Goal: Find specific page/section: Find specific page/section

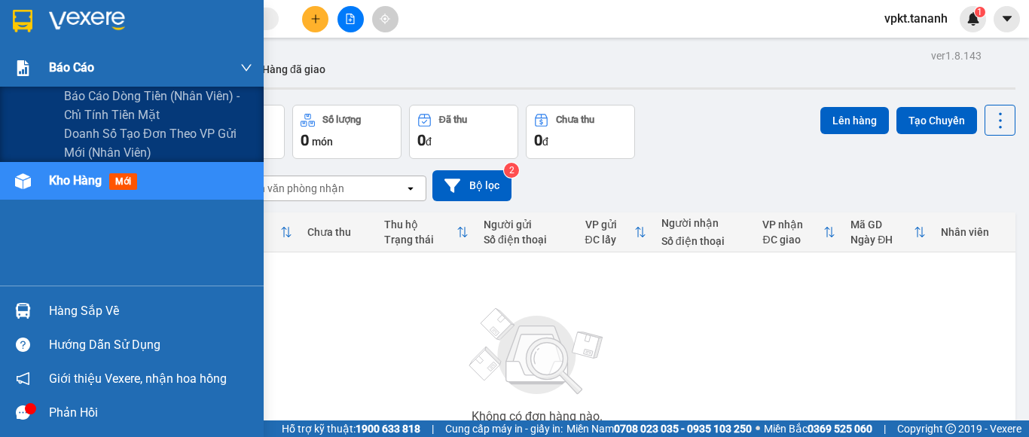
click at [76, 59] on span "Báo cáo" at bounding box center [71, 67] width 45 height 19
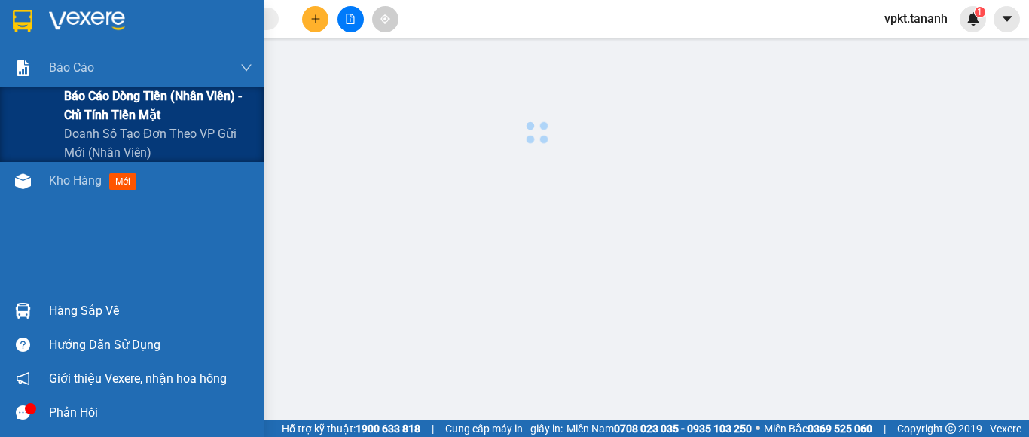
click at [102, 98] on span "Báo cáo dòng tiền (nhân viên) - chỉ tính tiền mặt" at bounding box center [158, 106] width 188 height 38
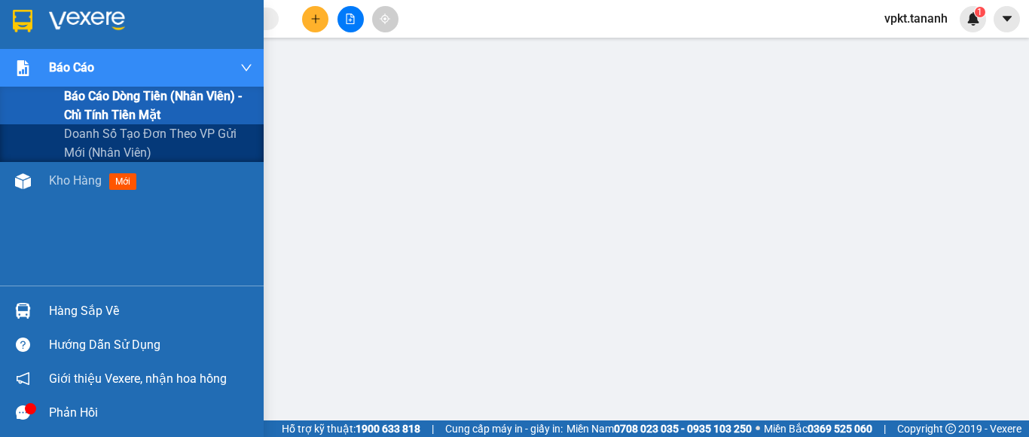
click at [29, 67] on img at bounding box center [23, 68] width 16 height 16
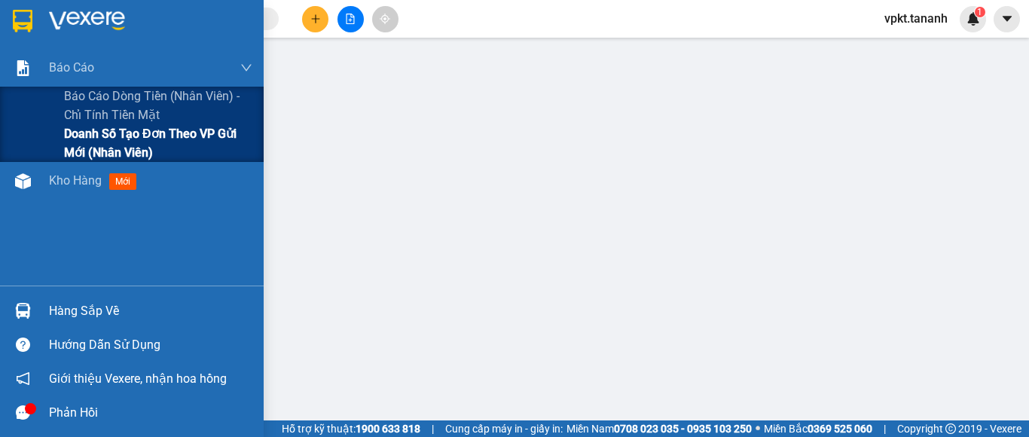
click at [141, 137] on span "Doanh số tạo đơn theo VP gửi mới (nhân viên)" at bounding box center [158, 143] width 188 height 38
